Goal: Navigation & Orientation: Understand site structure

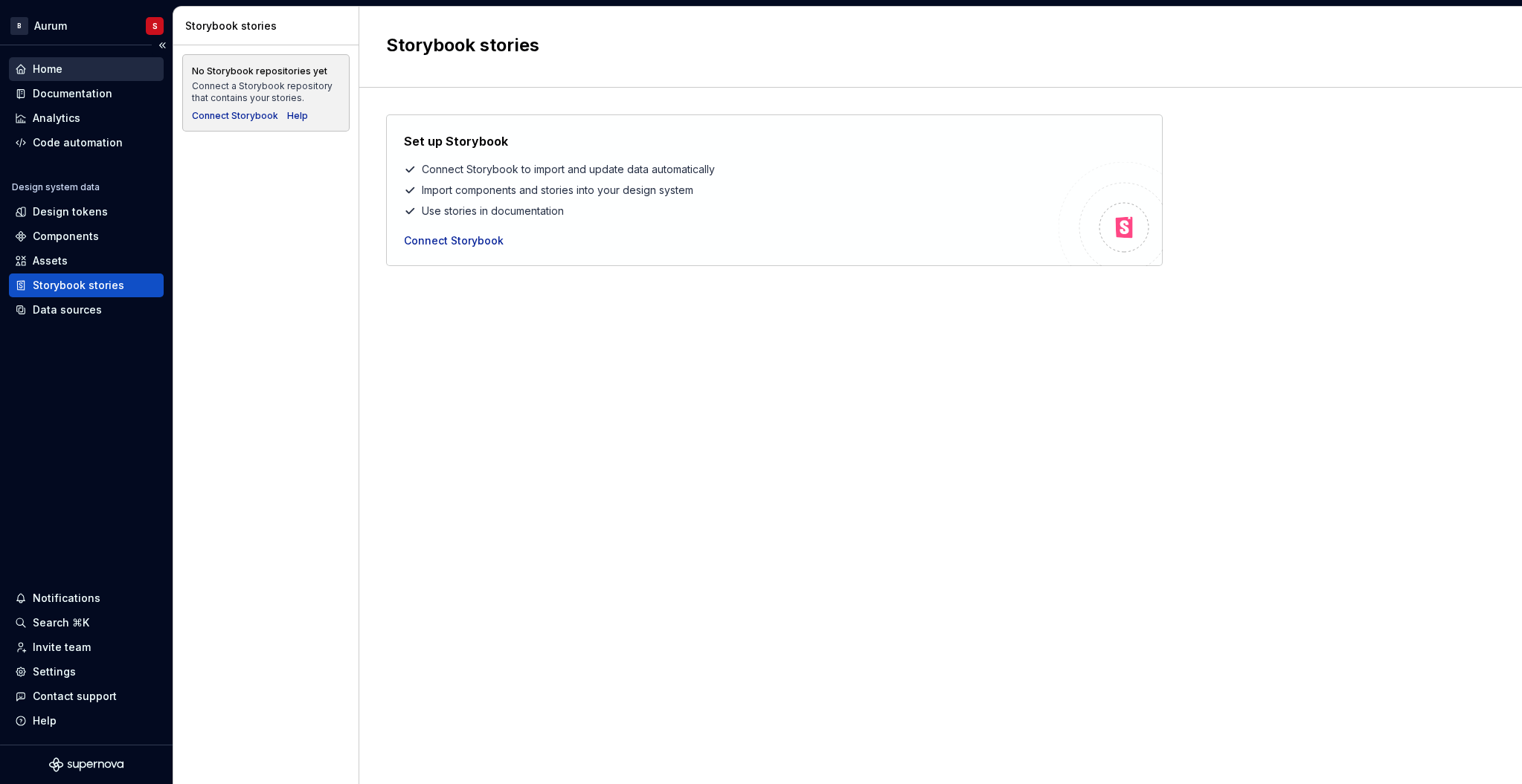
click at [52, 69] on div "Home" at bounding box center [48, 69] width 30 height 15
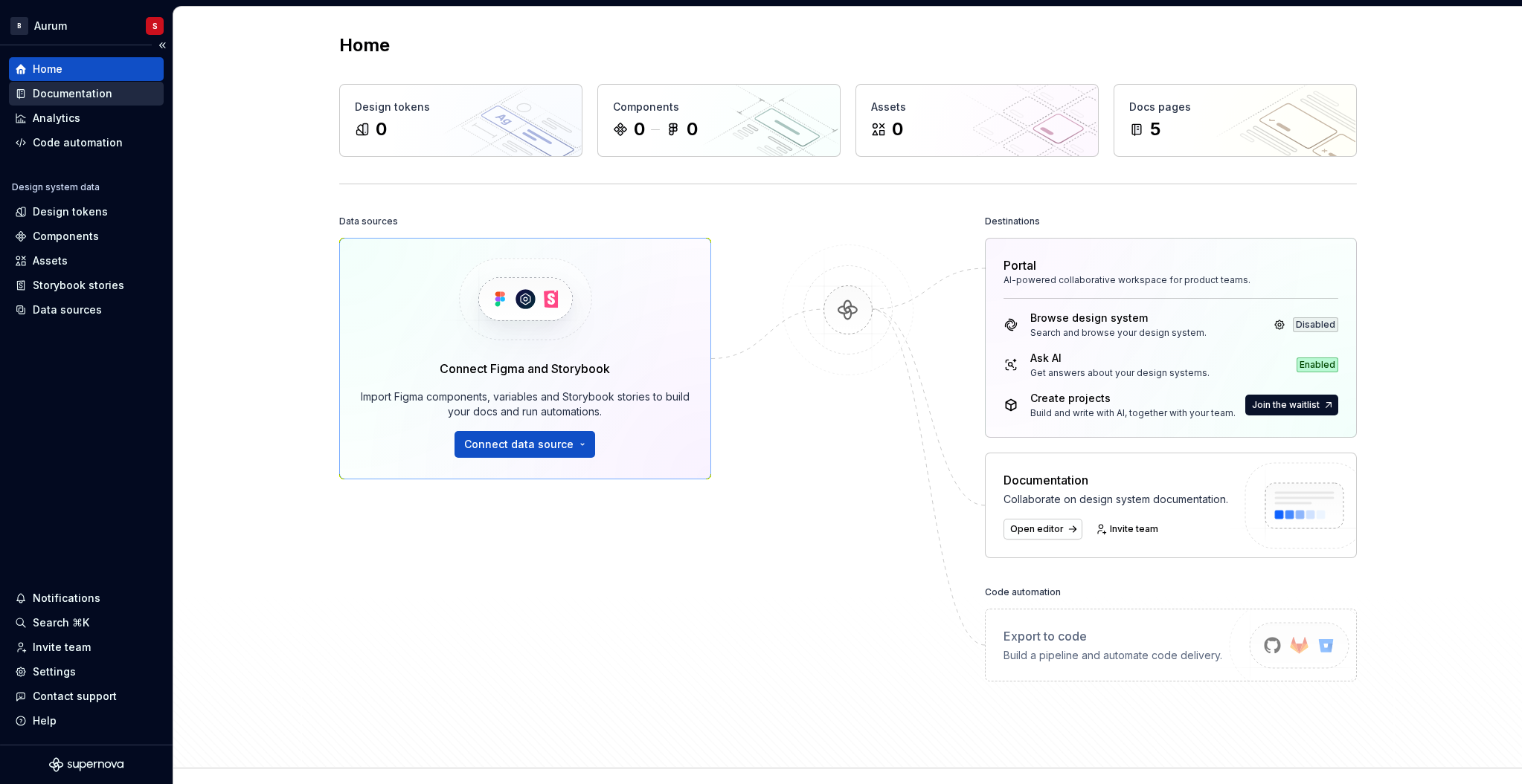
click at [90, 90] on div "Documentation" at bounding box center [72, 94] width 79 height 15
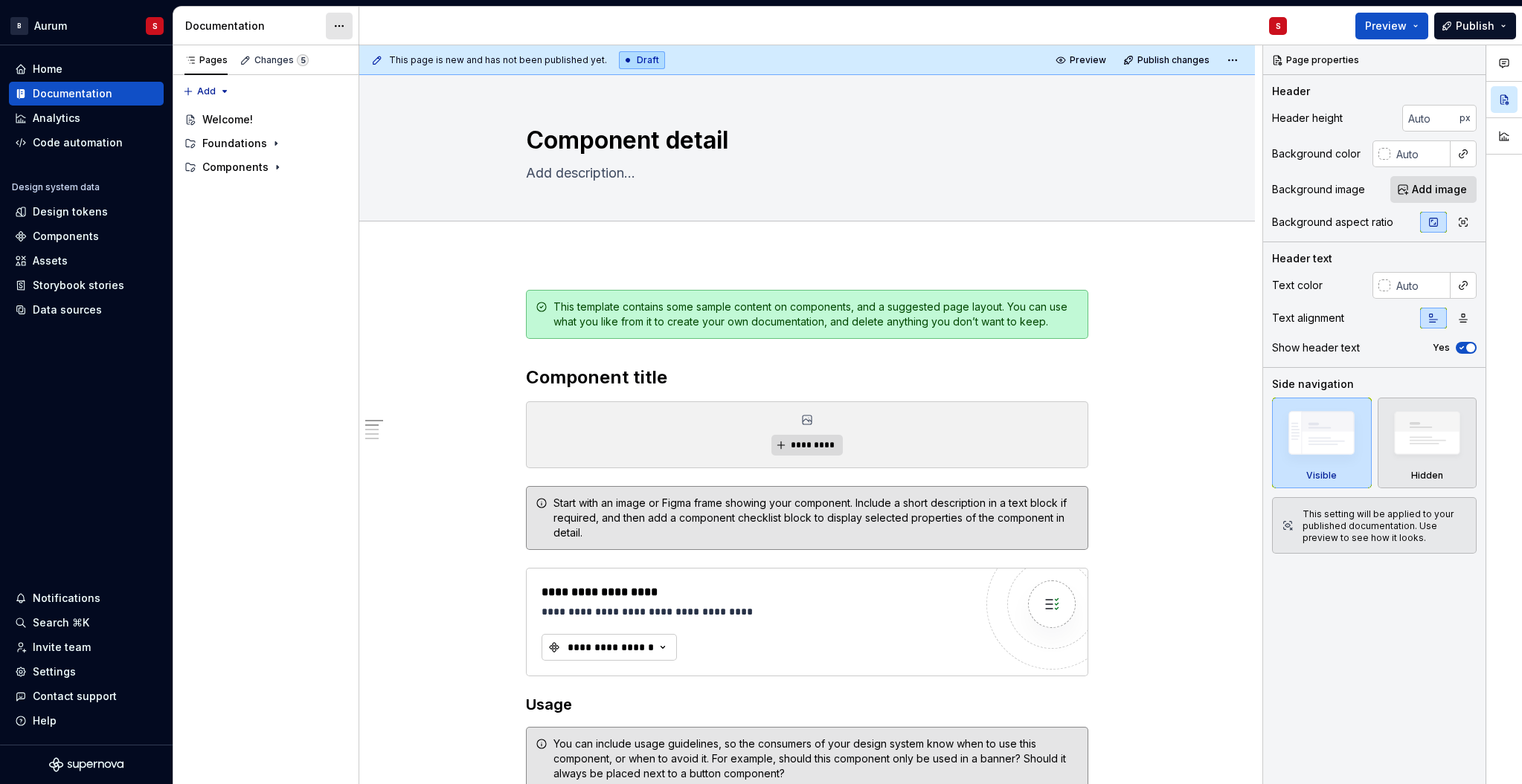
click at [335, 30] on html "B Aurum S Home Documentation Analytics Code automation Design system data Desig…" at bounding box center [761, 392] width 1522 height 784
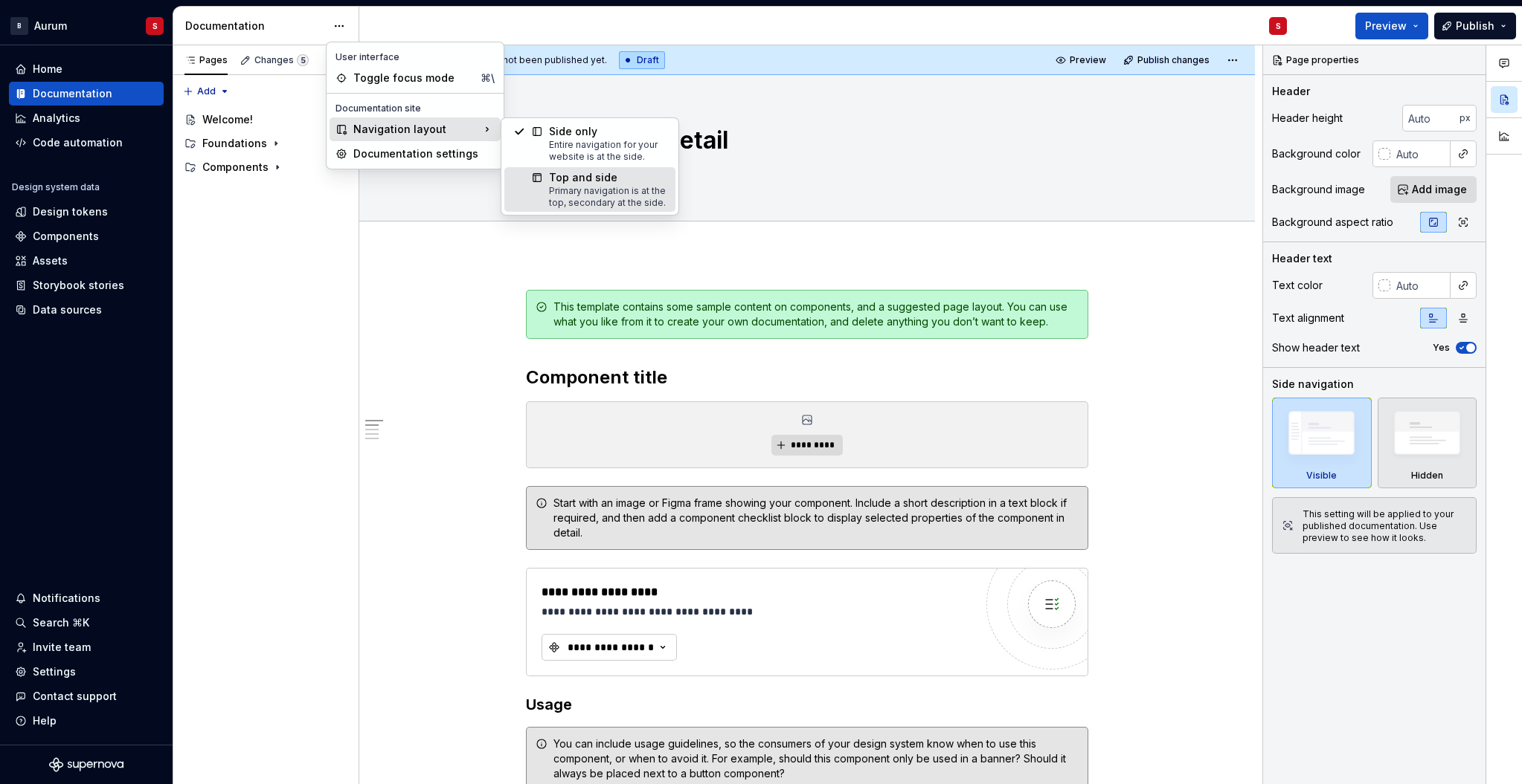
click at [556, 185] on div "Primary navigation is at the top, secondary at the side." at bounding box center [608, 197] width 117 height 24
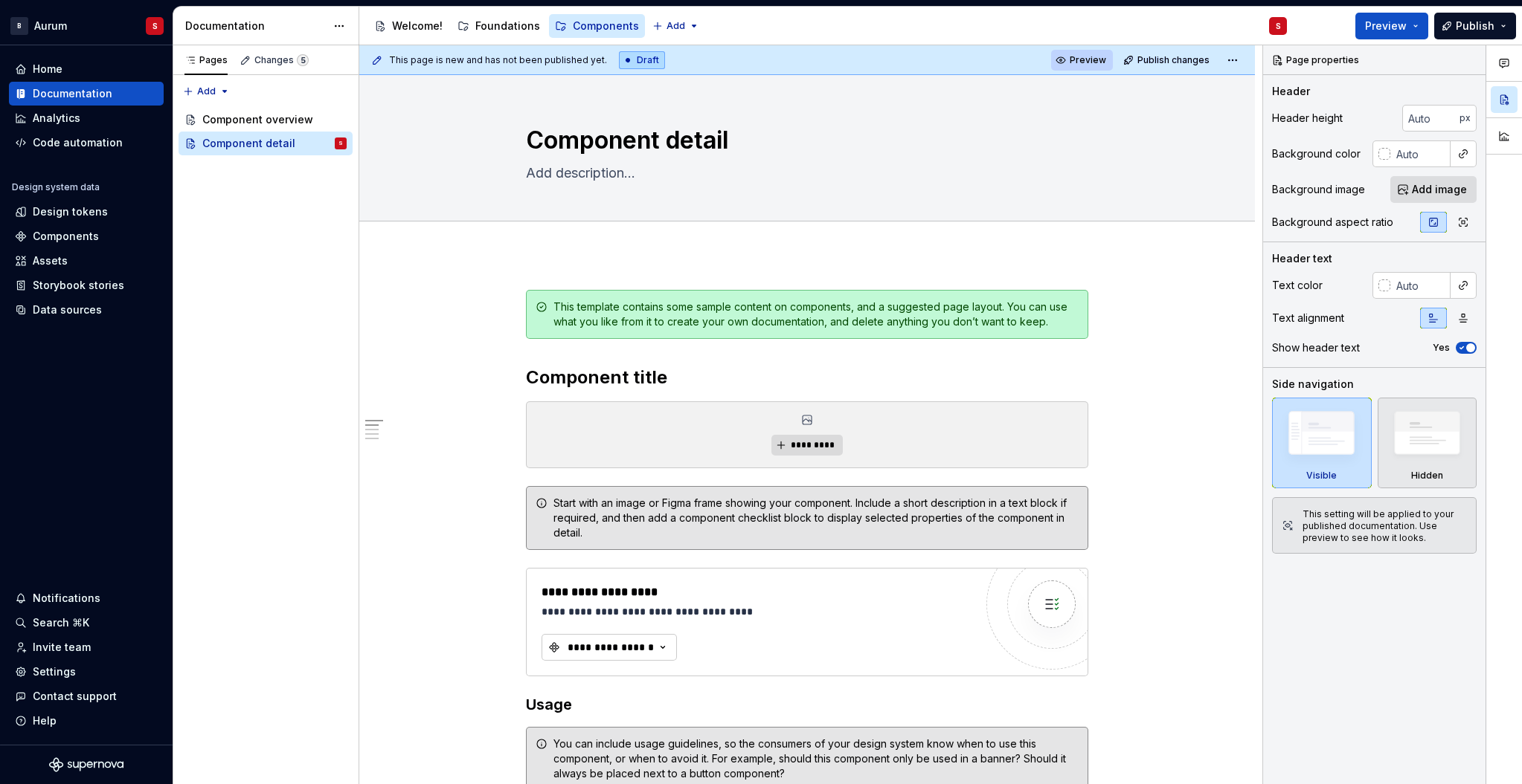
click at [1089, 63] on span "Preview" at bounding box center [1088, 59] width 36 height 12
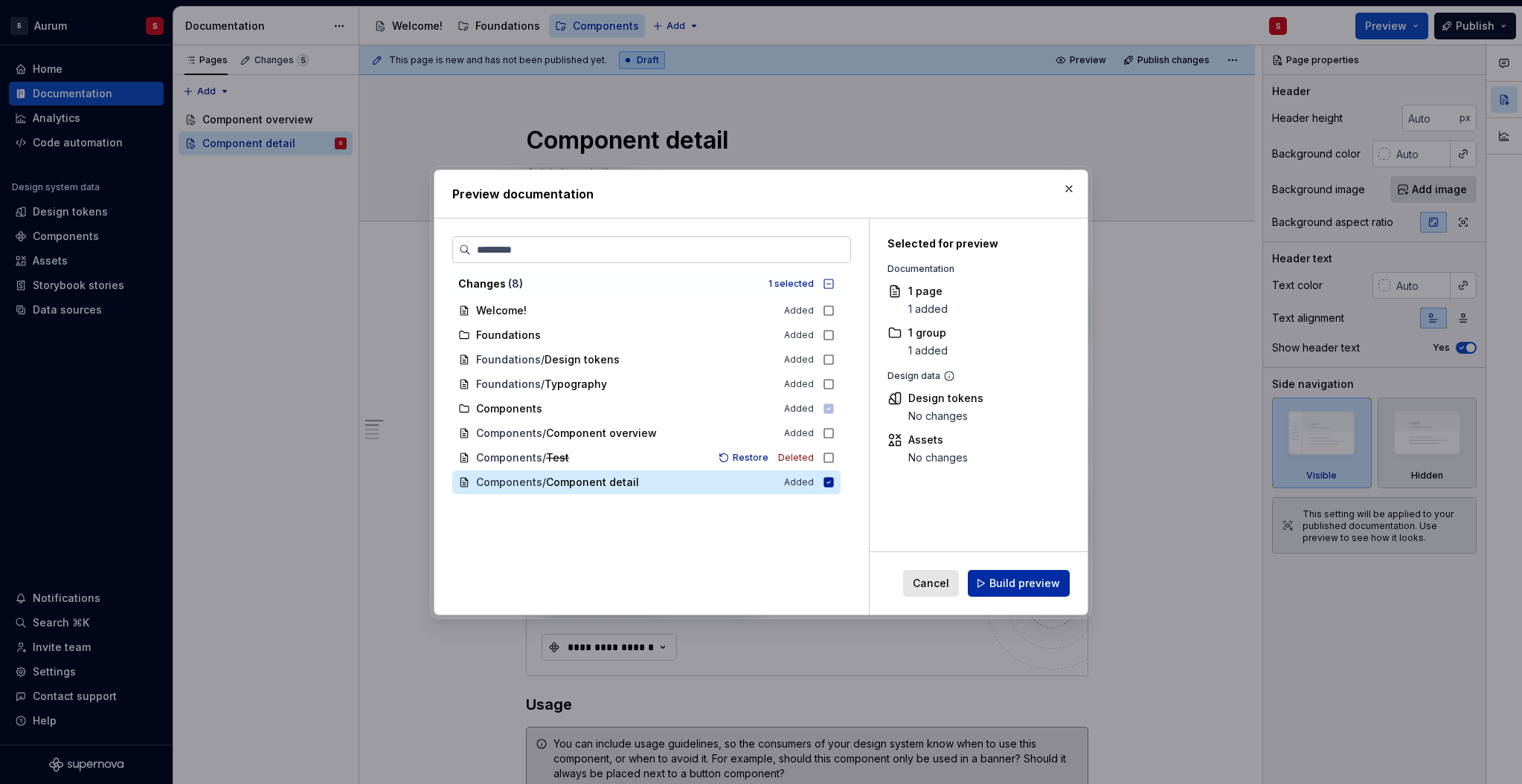
click at [1006, 583] on span "Build preview" at bounding box center [1024, 583] width 71 height 15
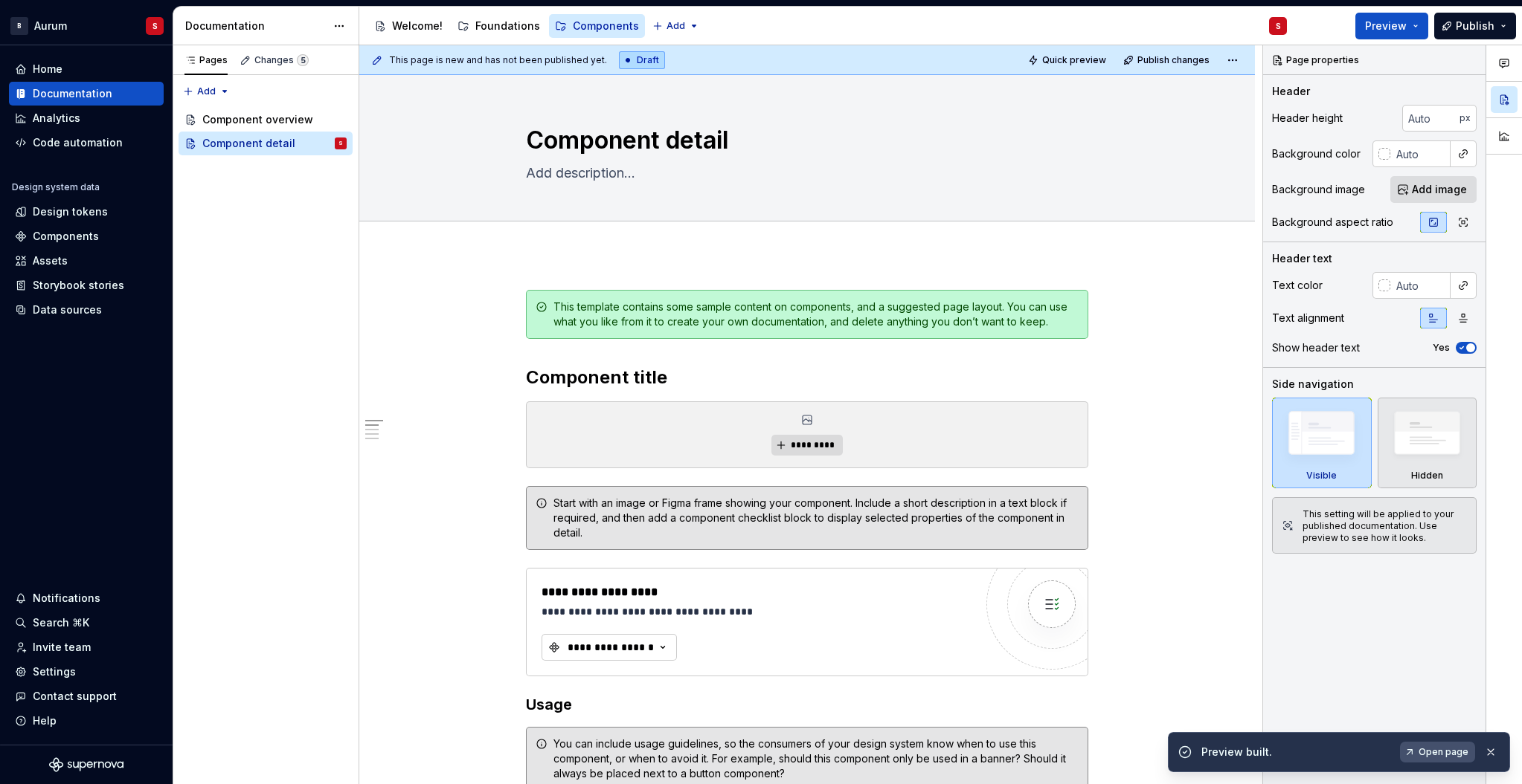
click at [1439, 750] on span "Open page" at bounding box center [1443, 752] width 50 height 12
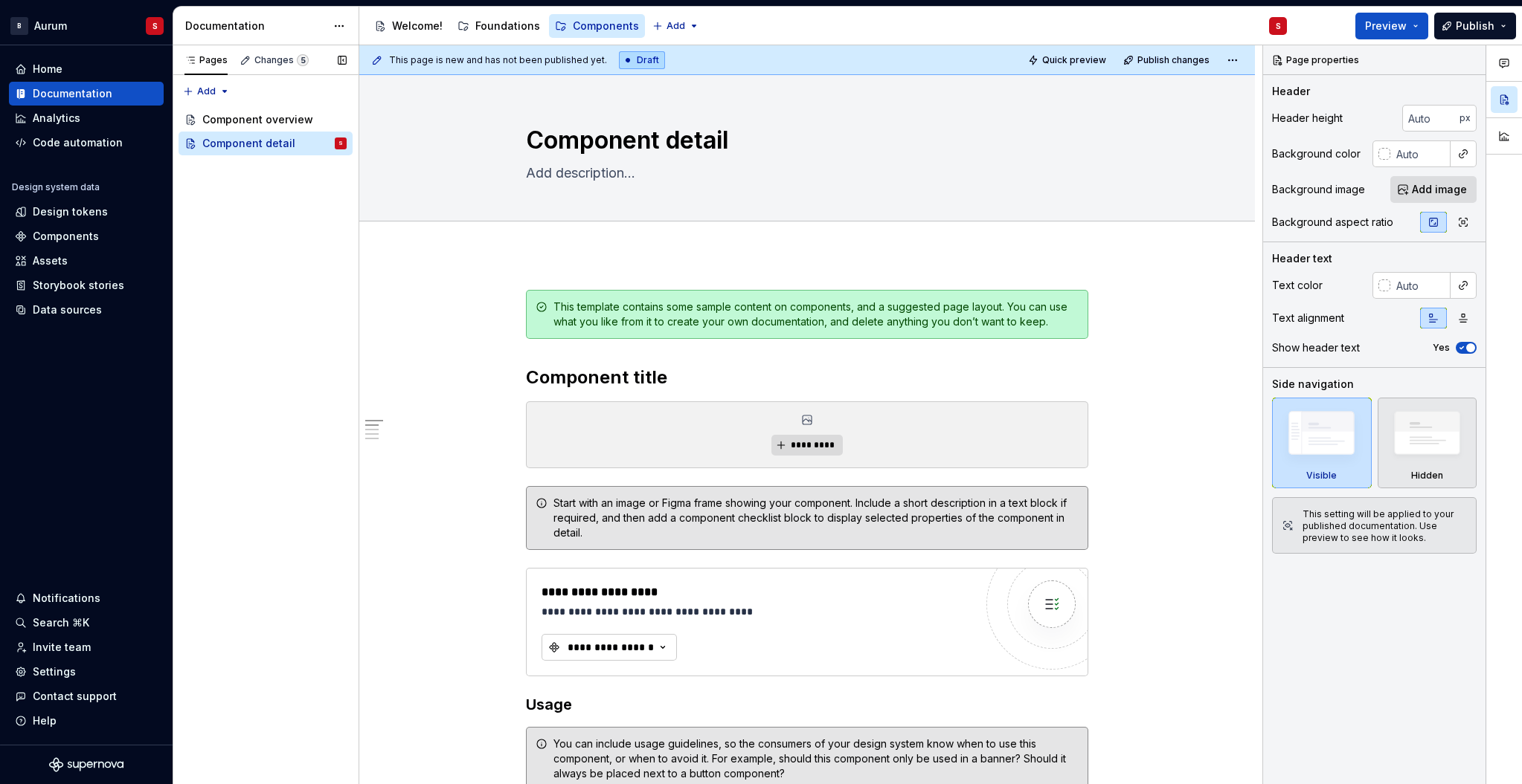
click at [350, 371] on div "Pages Changes 5 Add Accessibility guide for tree Page tree. Navigate the tree w…" at bounding box center [266, 415] width 186 height 740
type textarea "*"
click at [59, 667] on div "Settings" at bounding box center [54, 671] width 43 height 15
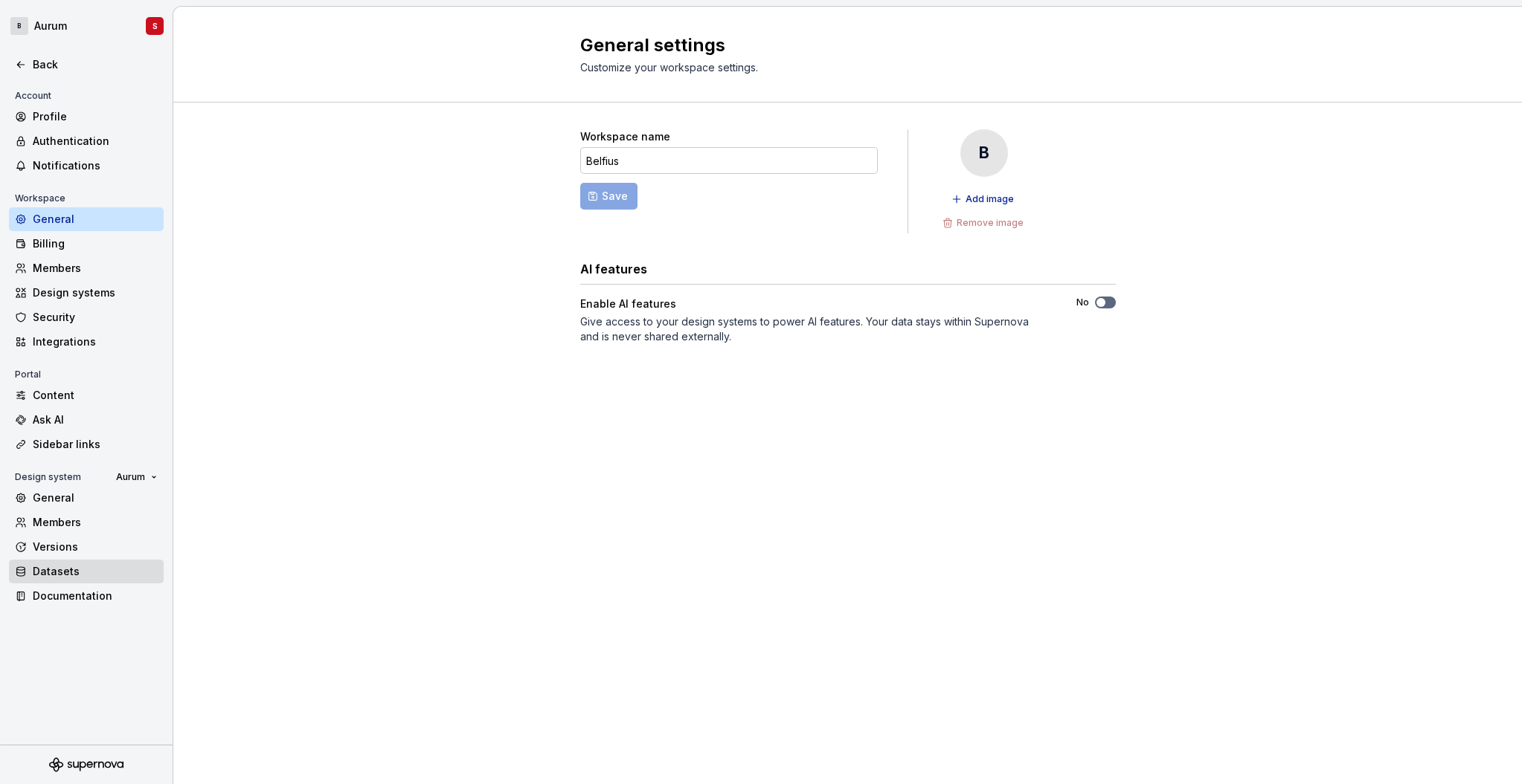
click at [48, 567] on div "Datasets" at bounding box center [95, 572] width 125 height 15
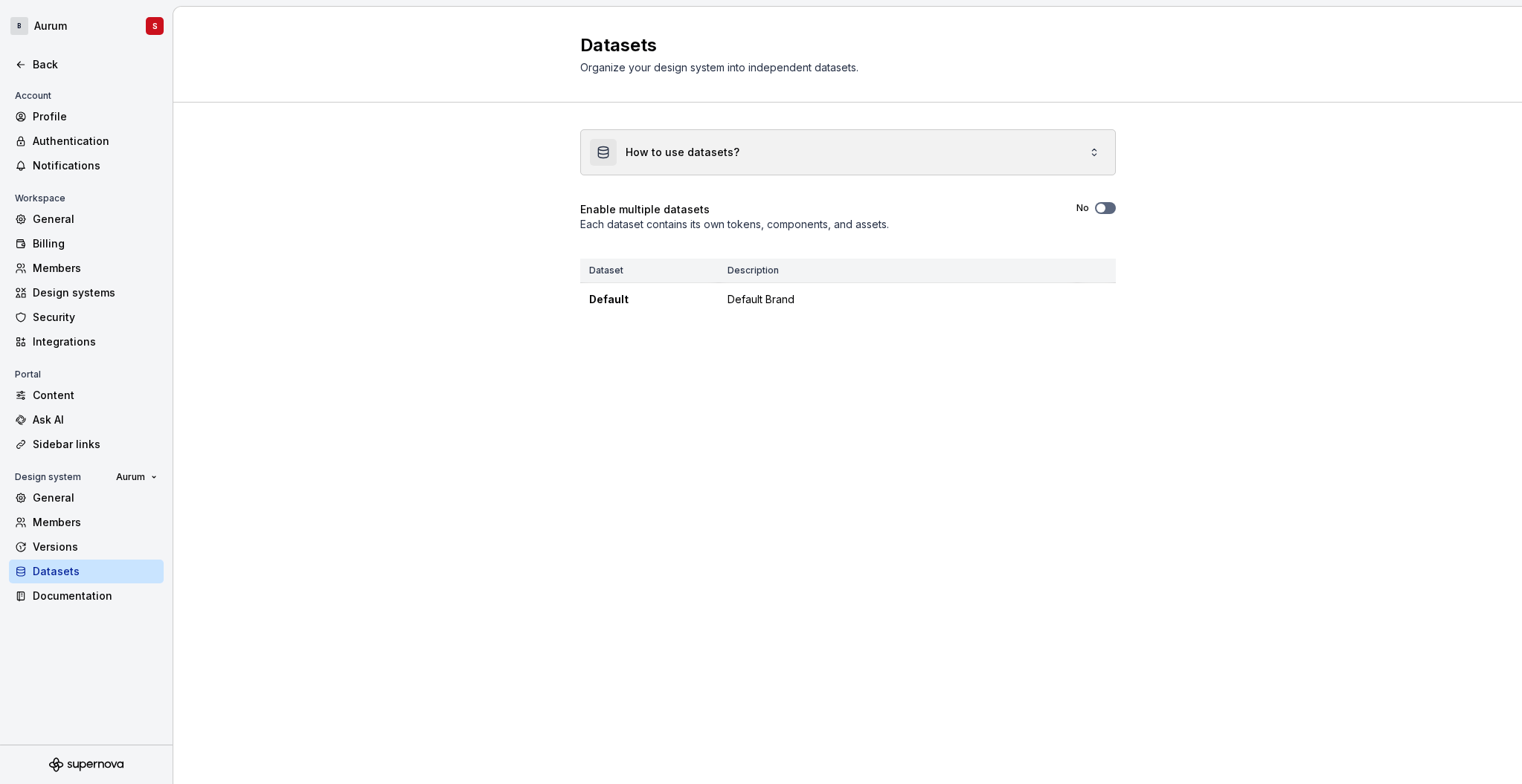
click at [1028, 141] on div "How to use datasets?" at bounding box center [848, 152] width 534 height 44
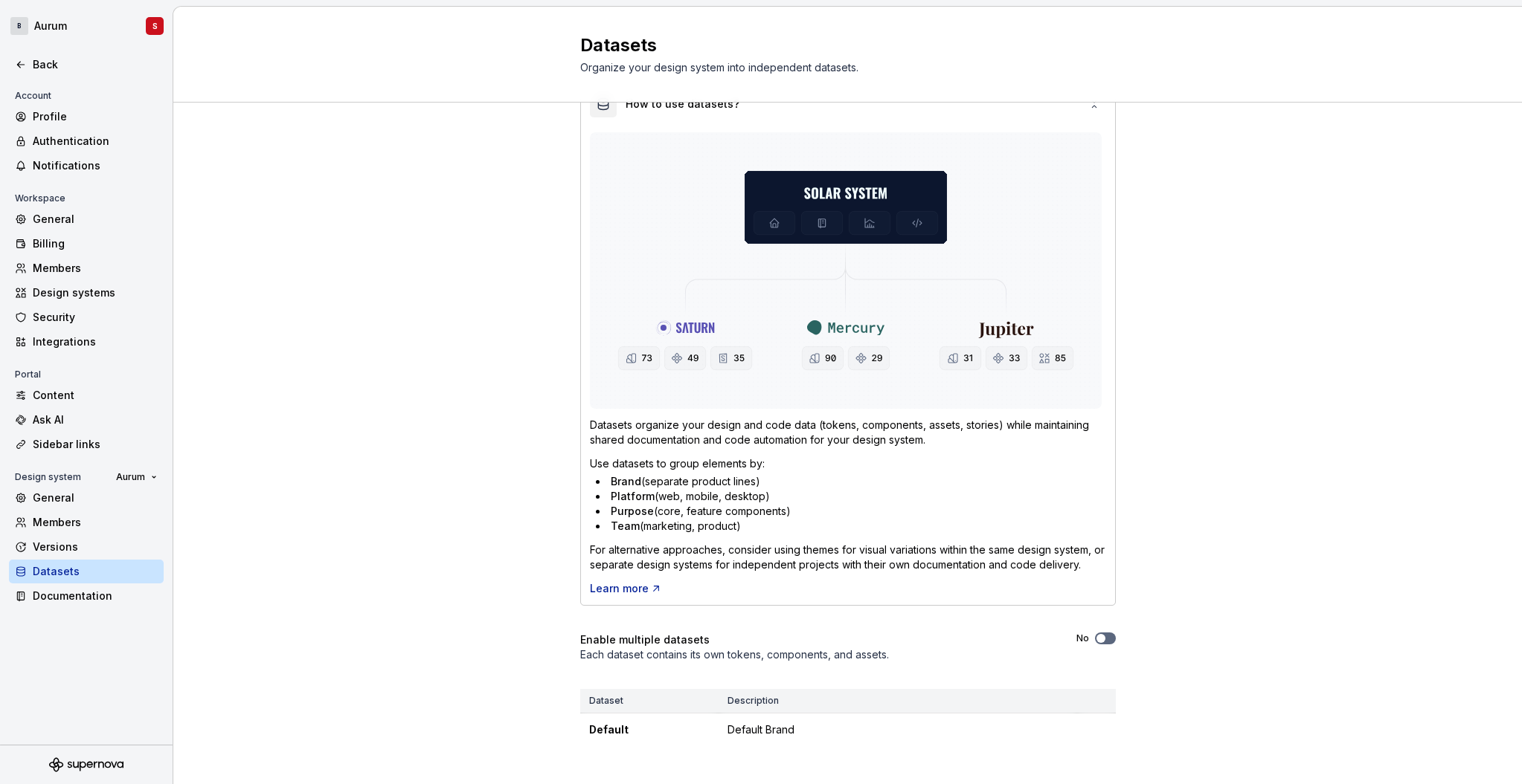
scroll to position [50, 0]
click at [67, 304] on div "Design systems" at bounding box center [86, 293] width 155 height 24
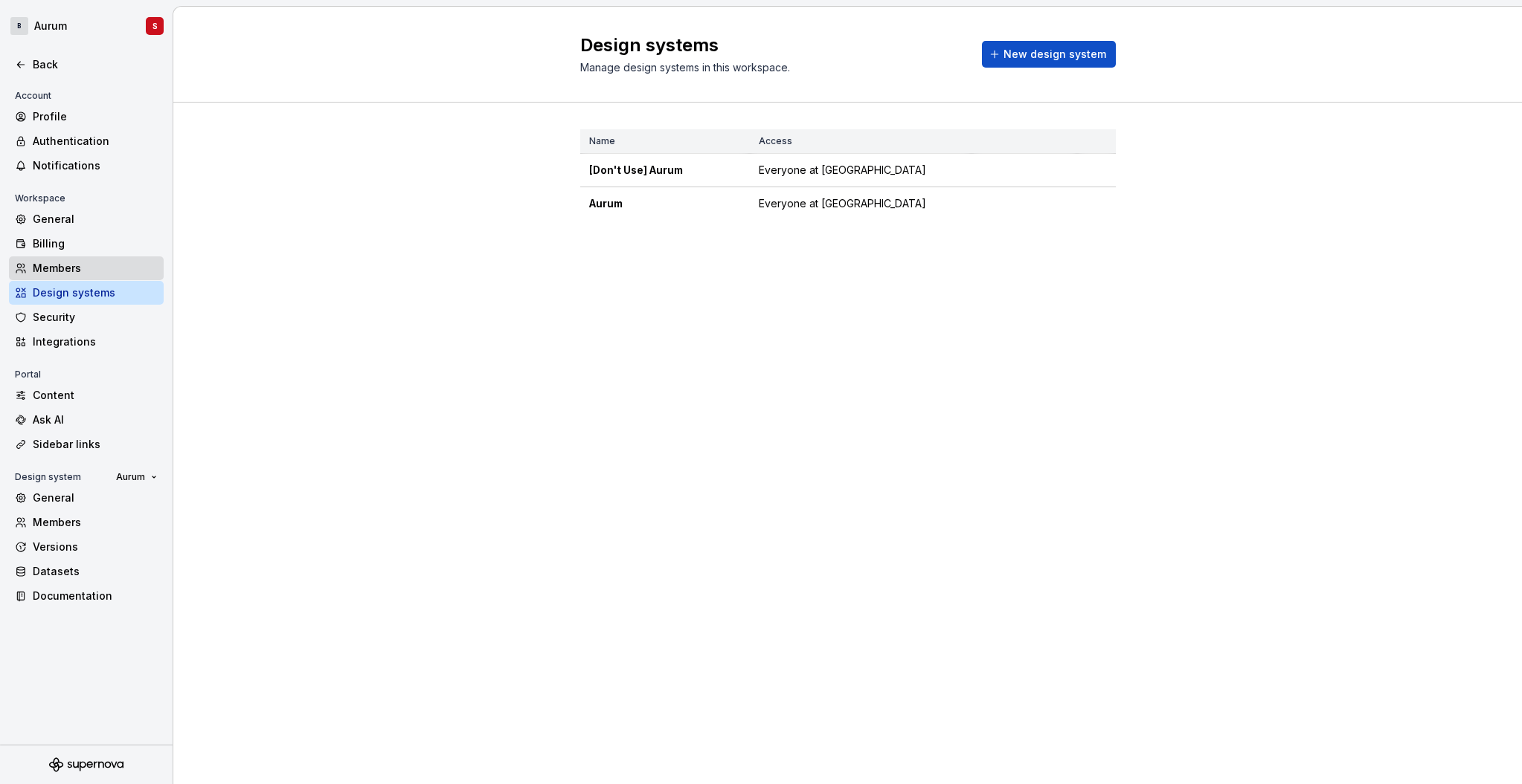
click at [54, 267] on div "Members" at bounding box center [95, 268] width 125 height 15
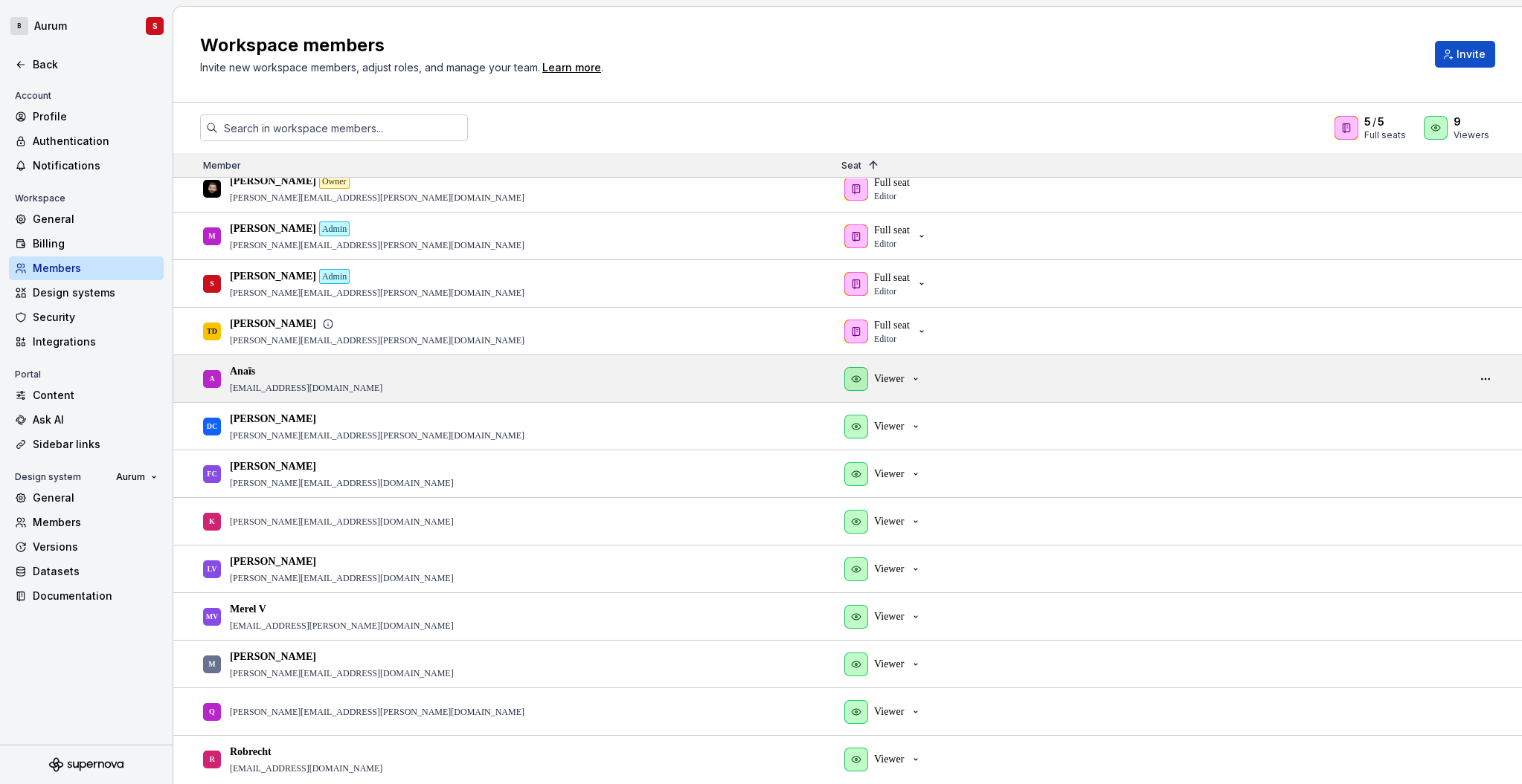
scroll to position [61, 0]
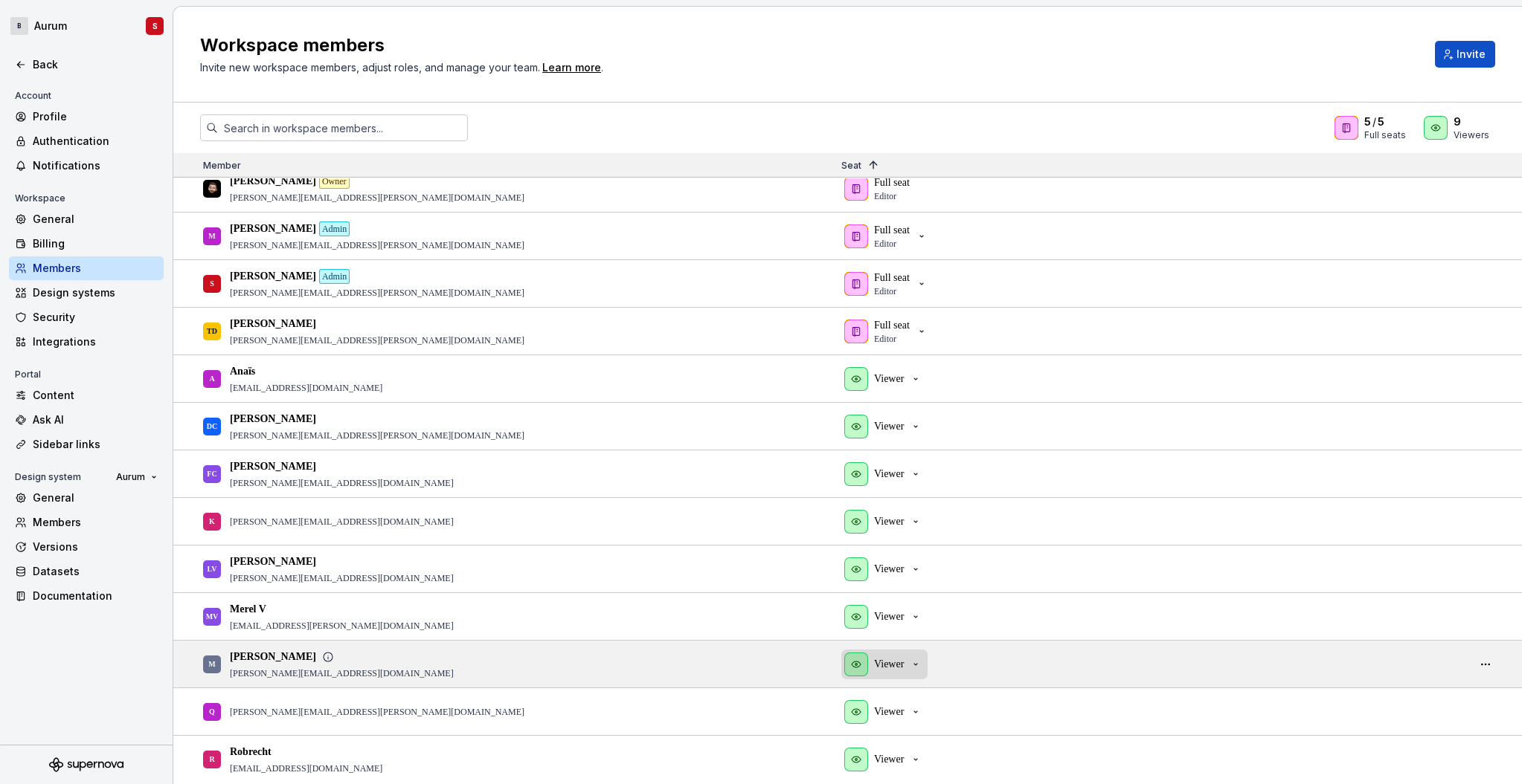
click at [915, 666] on icon "button" at bounding box center [915, 664] width 12 height 12
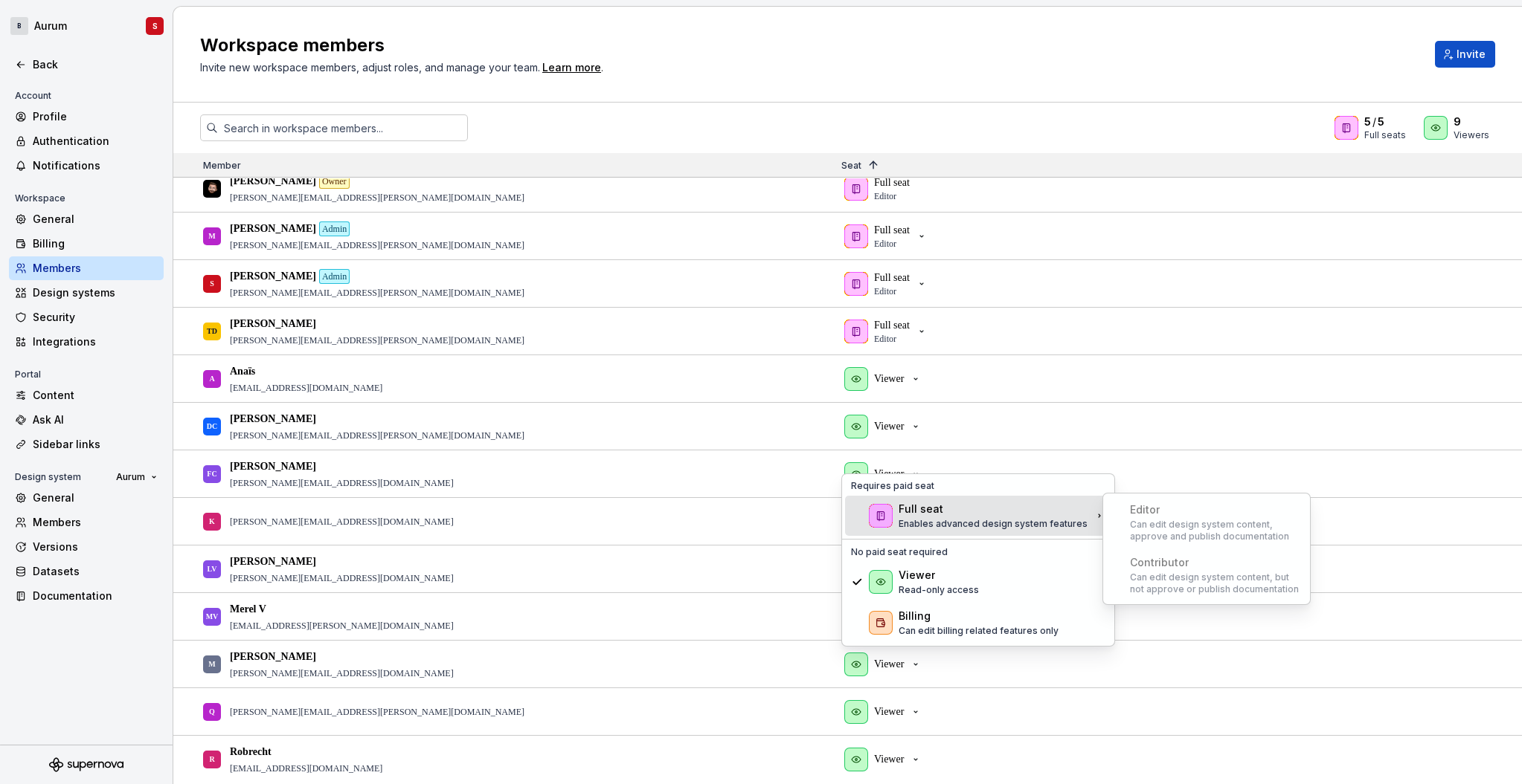
scroll to position [0, 3]
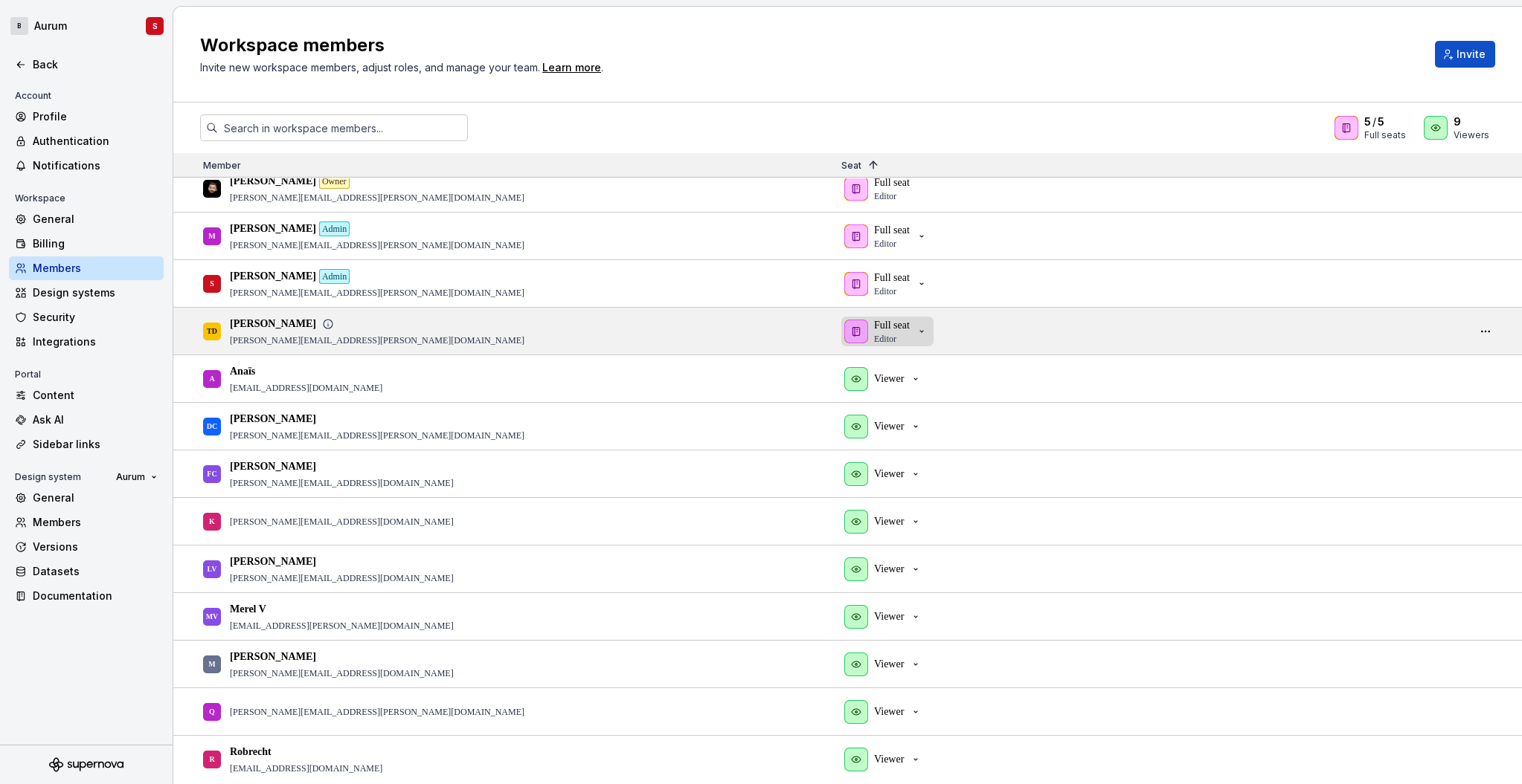
click at [922, 329] on icon "button" at bounding box center [922, 331] width 12 height 12
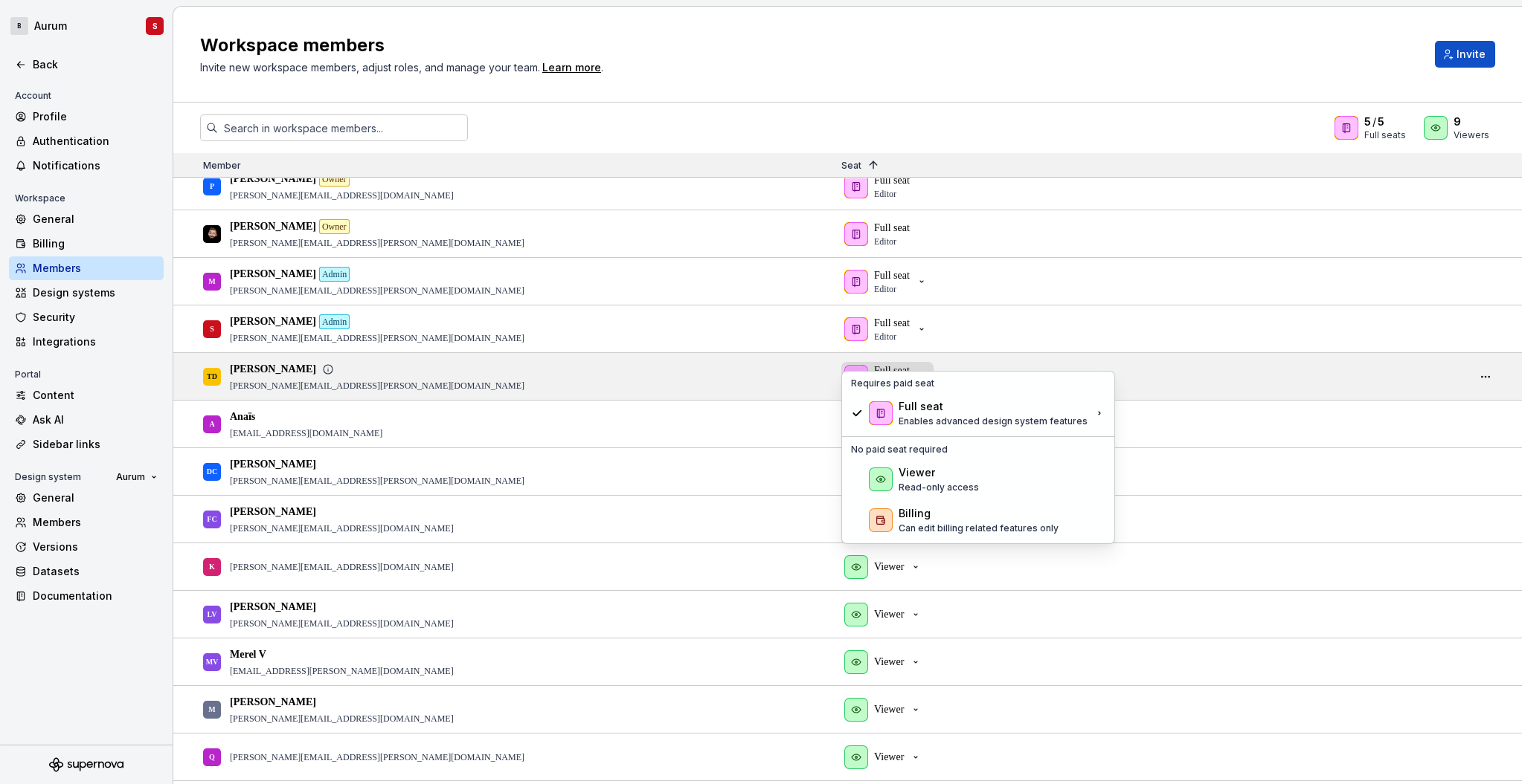
scroll to position [16, 0]
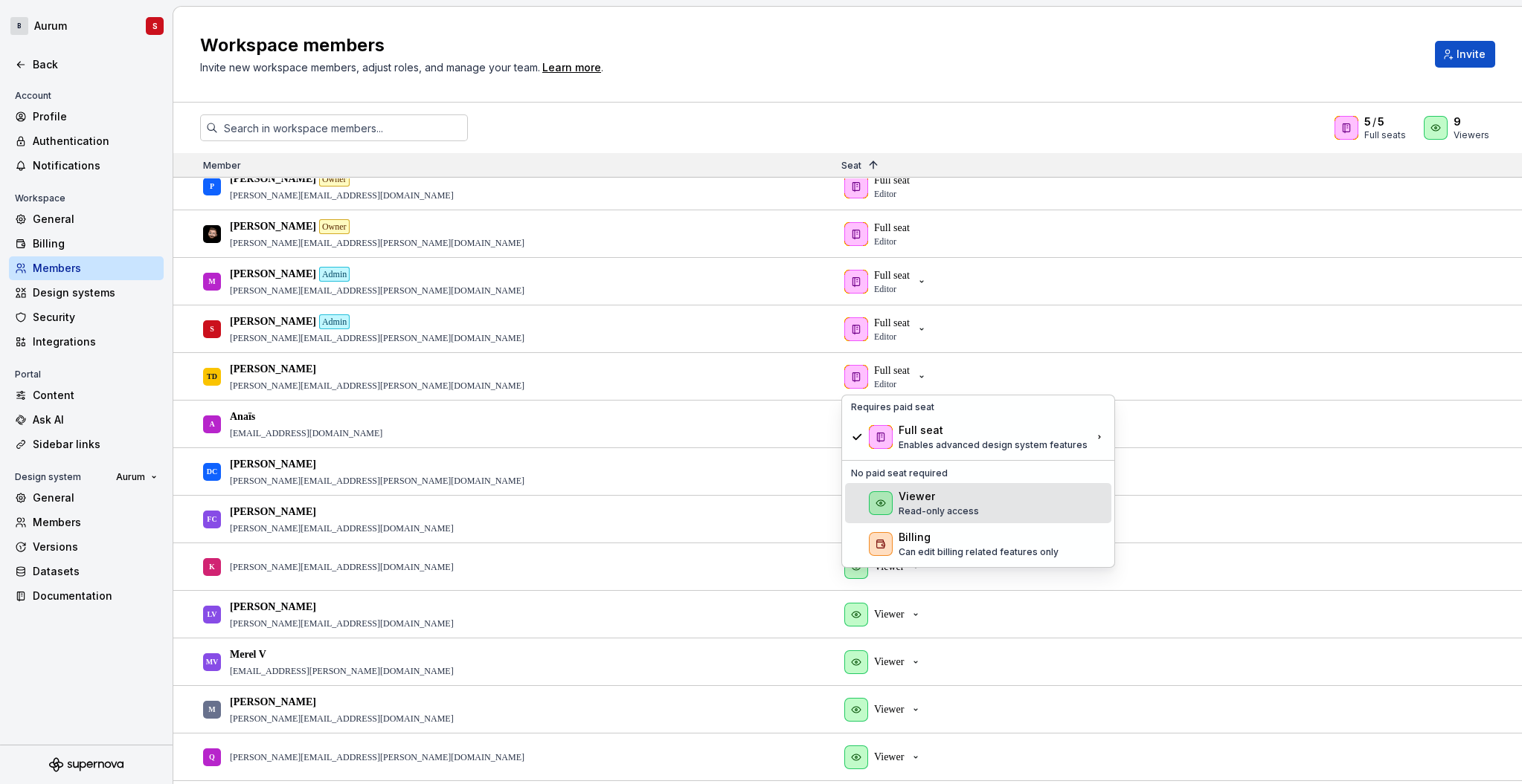
click at [937, 499] on div "Viewer" at bounding box center [938, 496] width 80 height 15
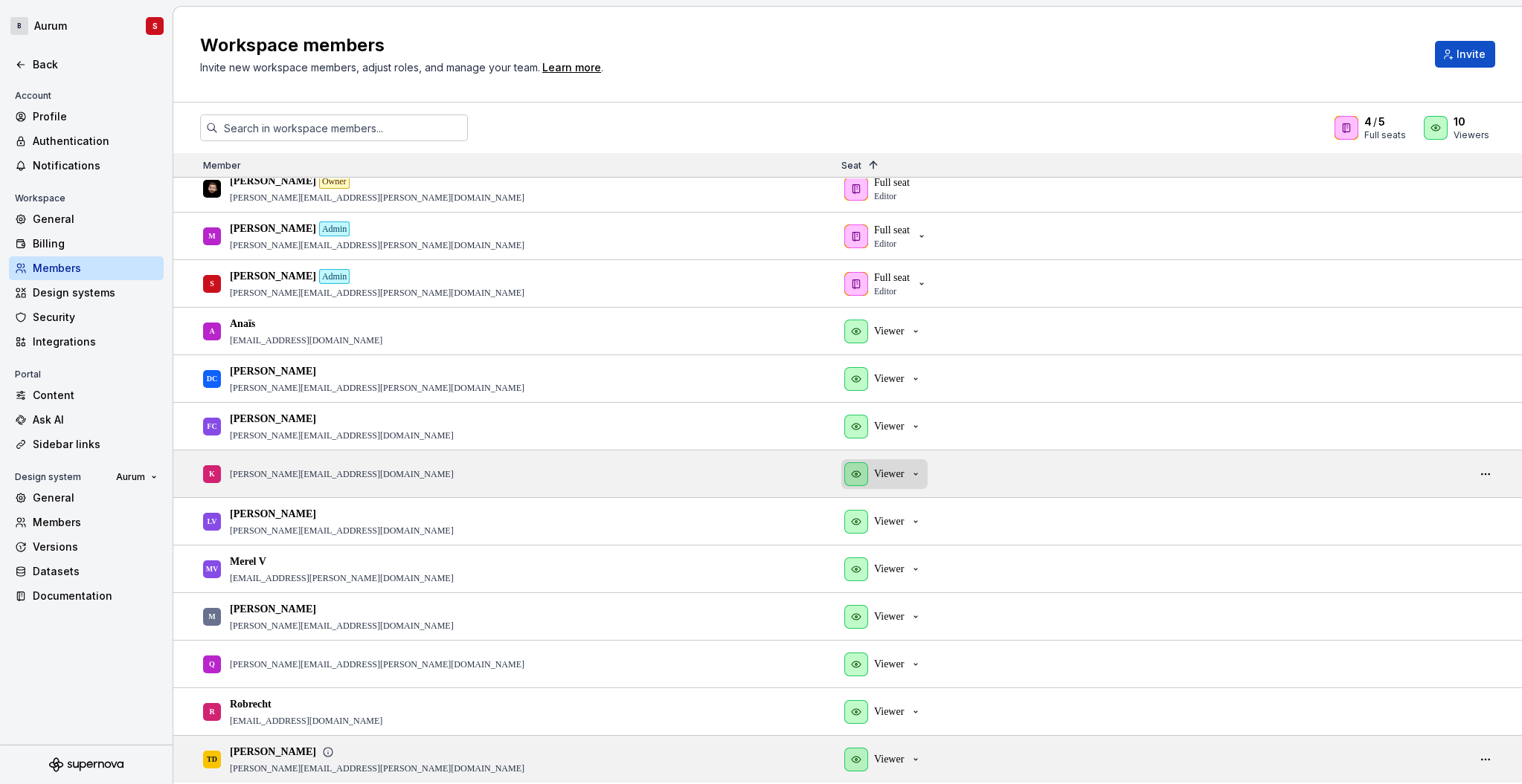
scroll to position [61, 0]
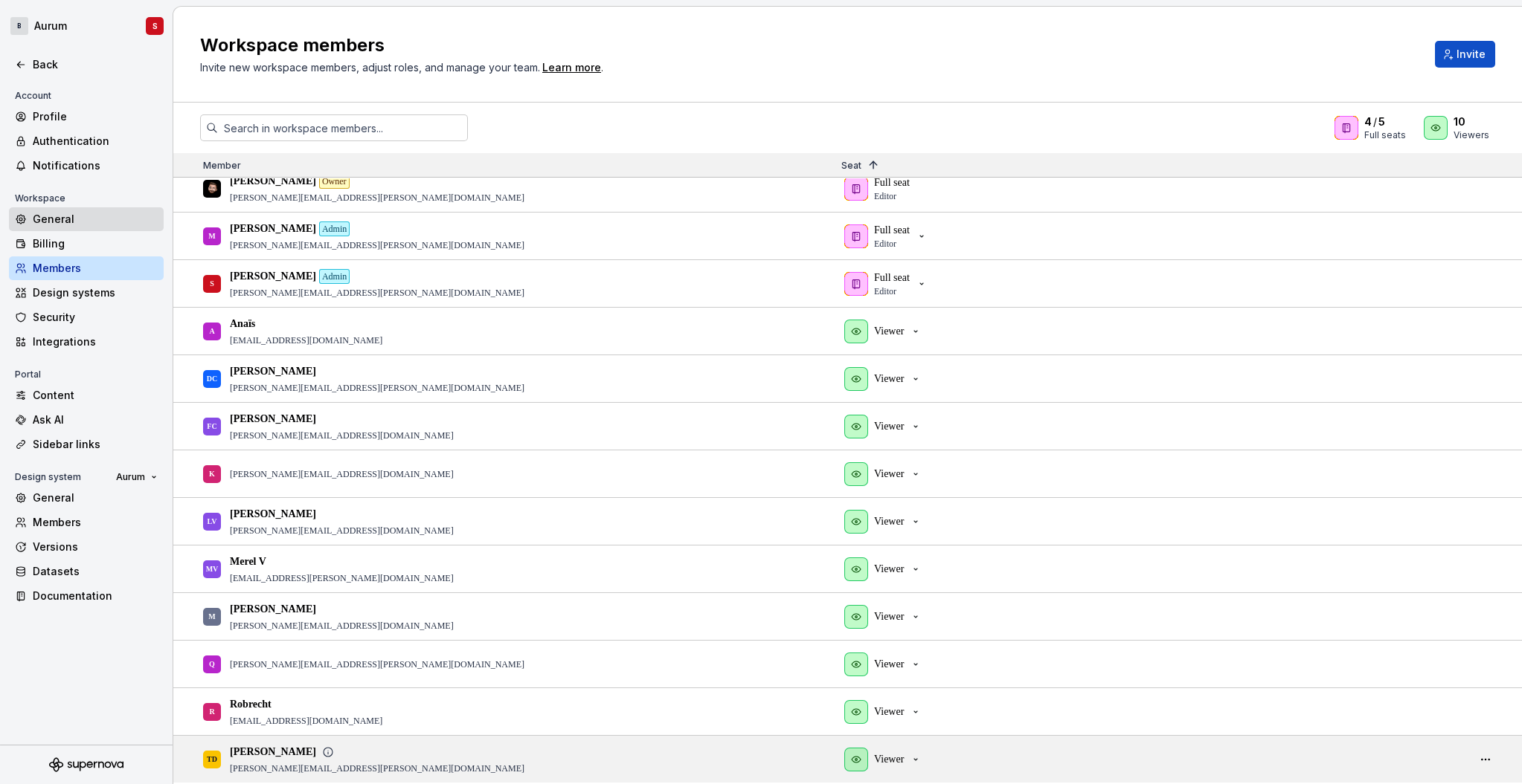
click at [53, 224] on div "General" at bounding box center [95, 219] width 125 height 15
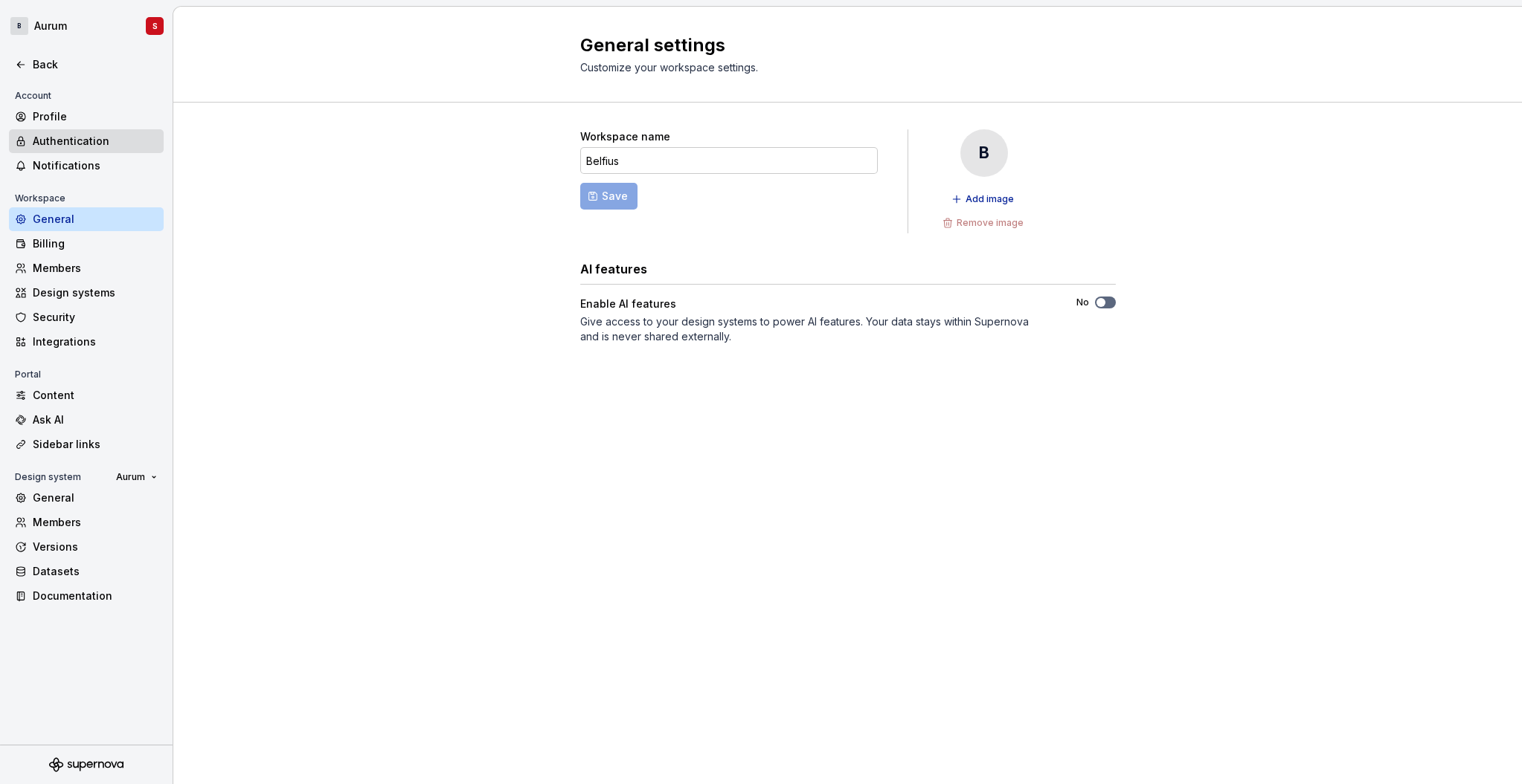
click at [42, 146] on div "Authentication" at bounding box center [95, 141] width 125 height 15
